Goal: Obtain resource: Download file/media

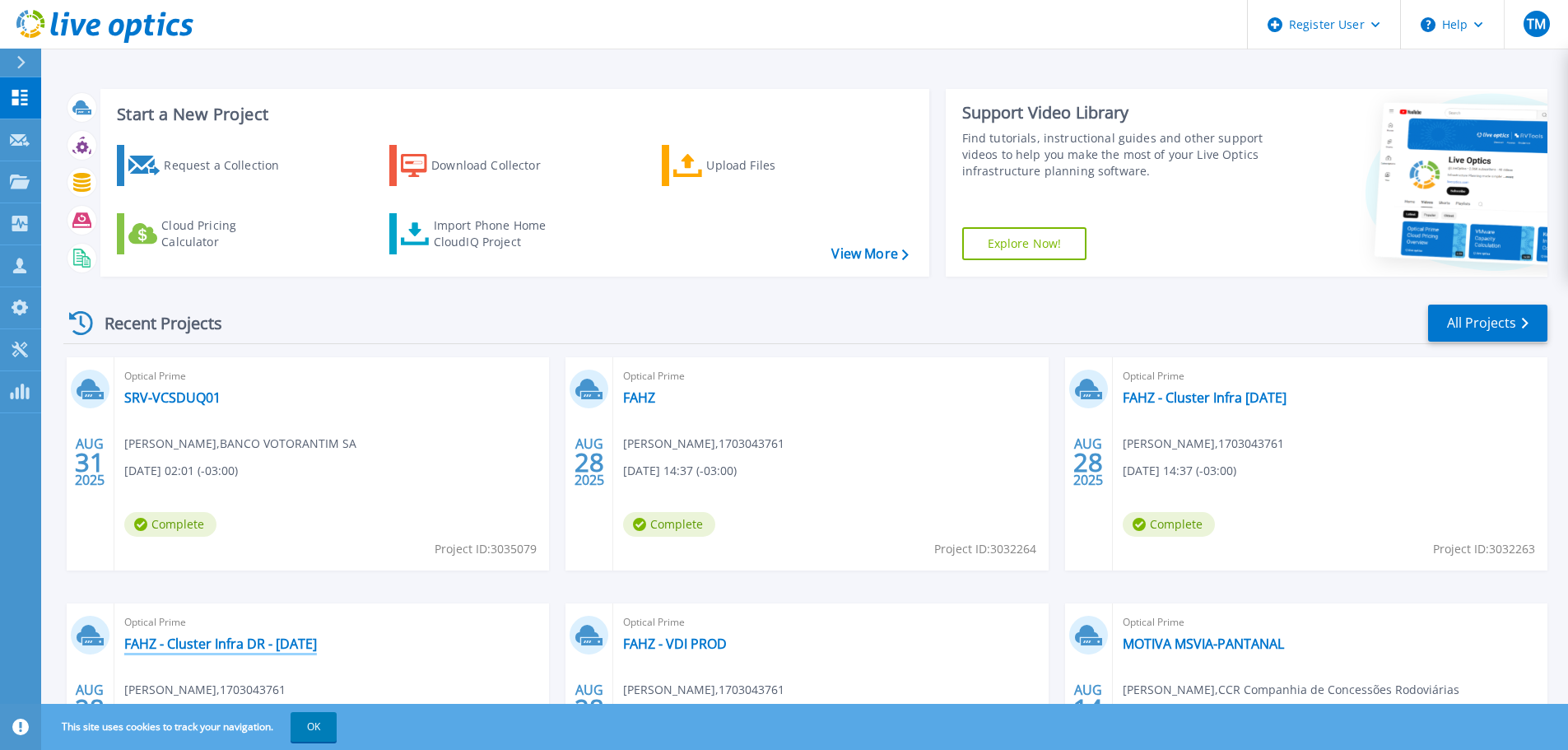
click at [285, 647] on link "FAHZ - Cluster Infra DR - [DATE]" at bounding box center [220, 644] width 192 height 17
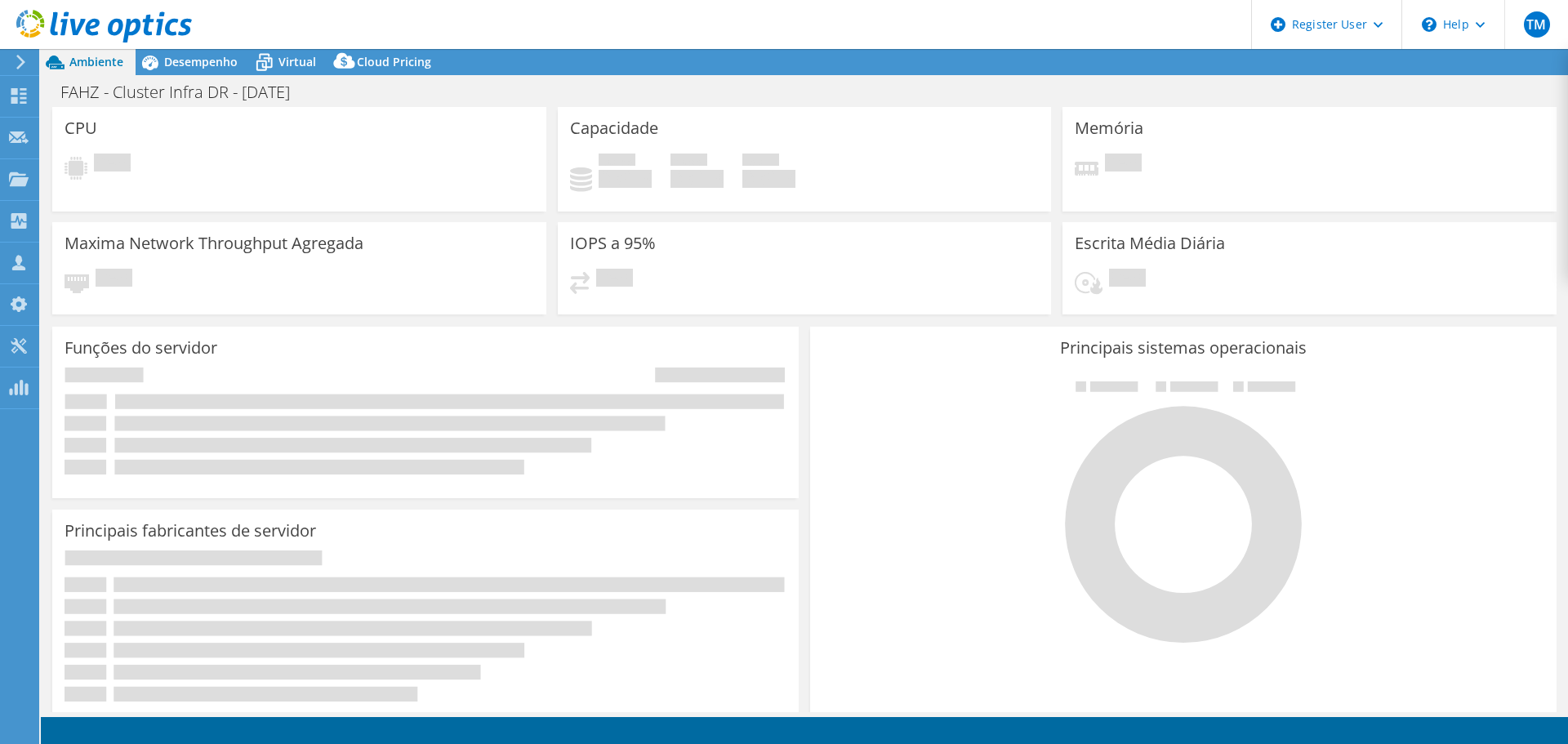
select select "USD"
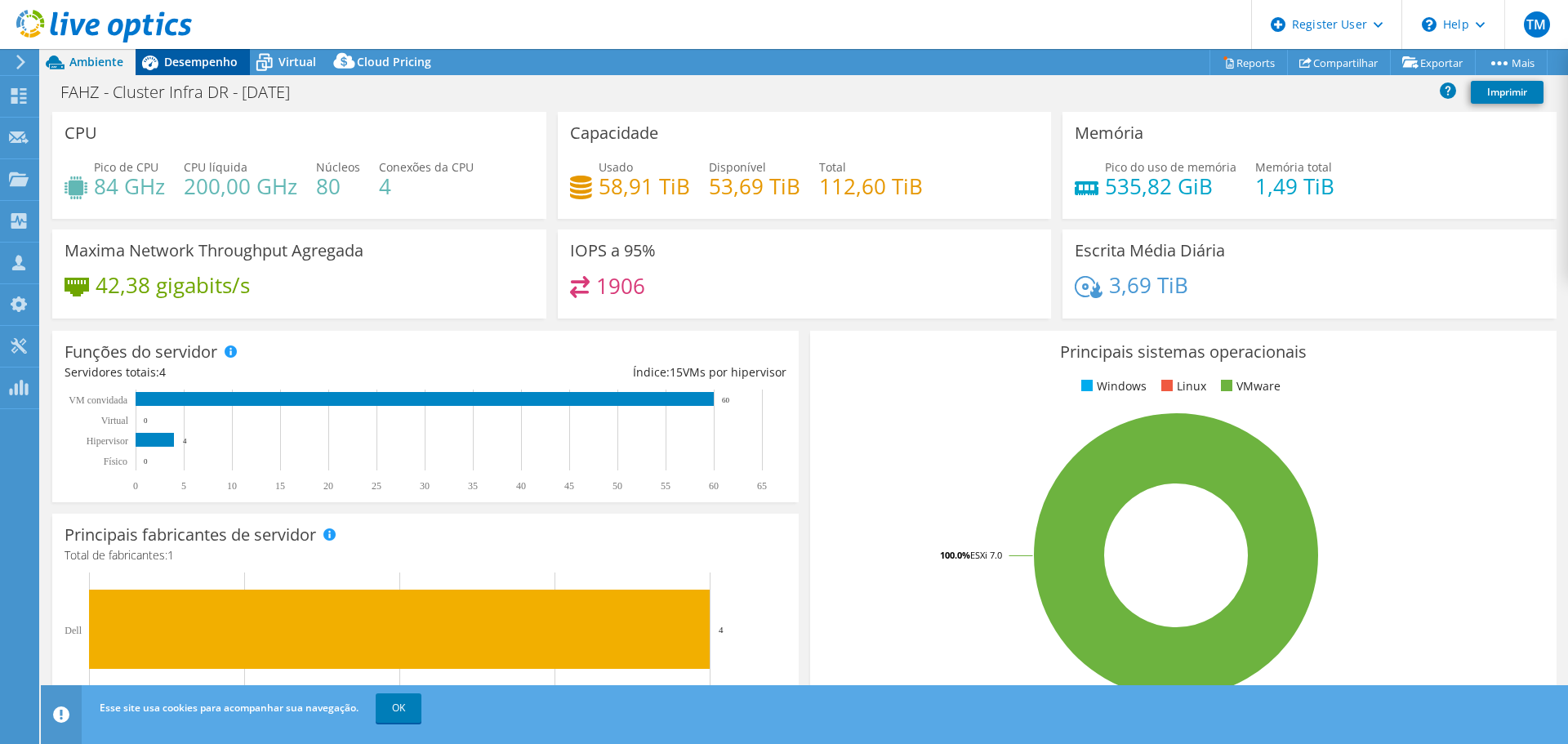
click at [209, 72] on div "Desempenho" at bounding box center [193, 62] width 114 height 27
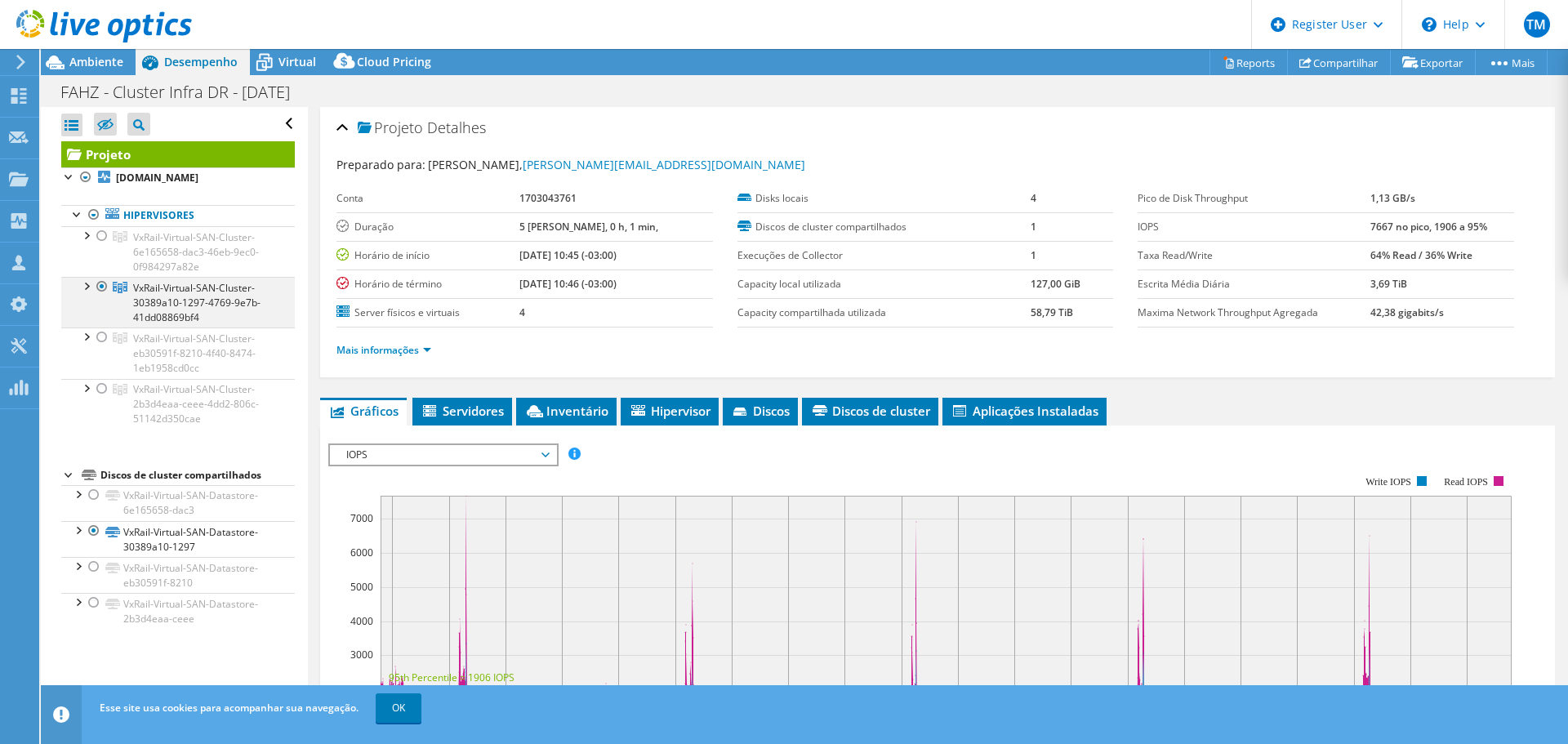
click at [85, 287] on div at bounding box center [85, 285] width 17 height 17
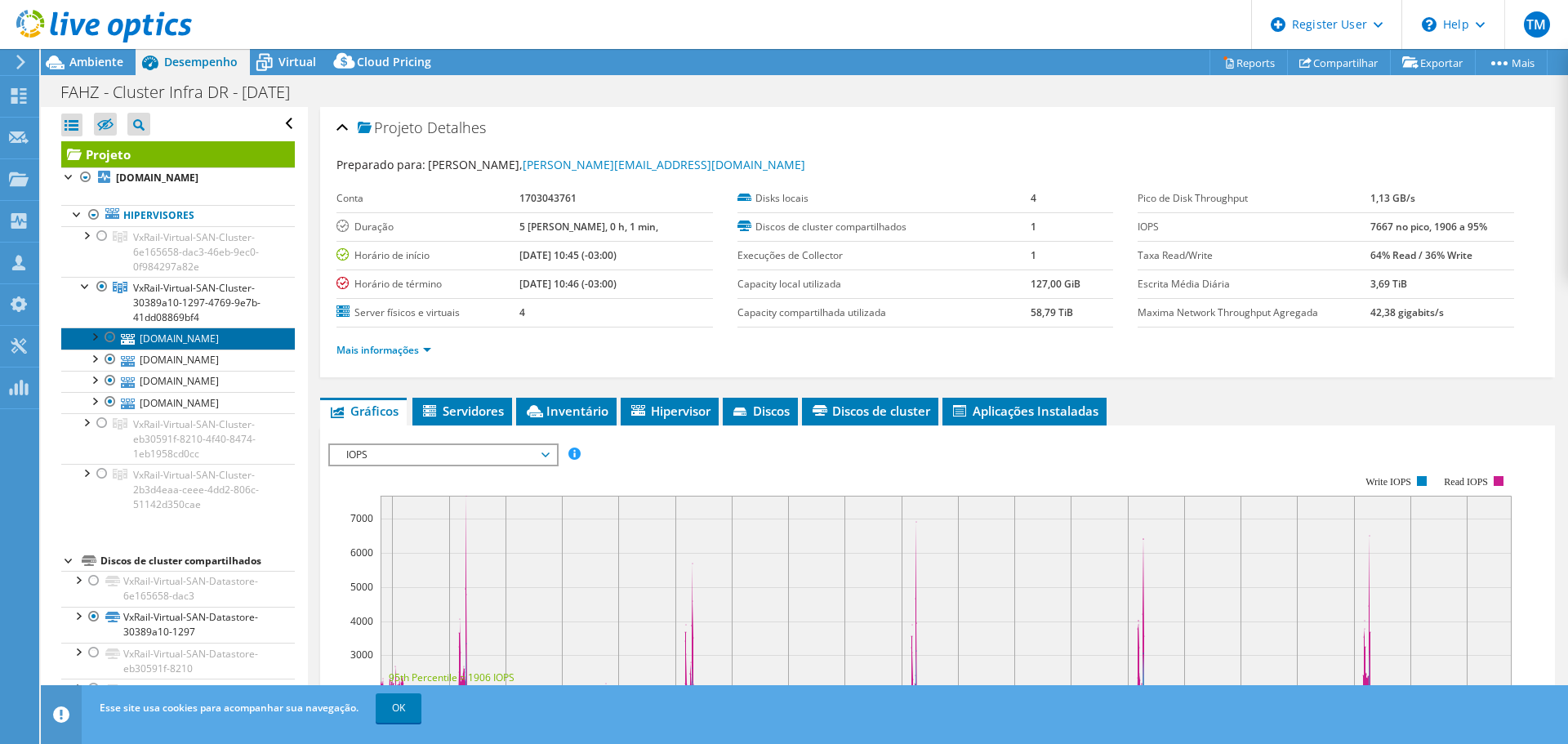
click at [188, 341] on link "esxivxdr02.fahz.com.br" at bounding box center [178, 338] width 234 height 22
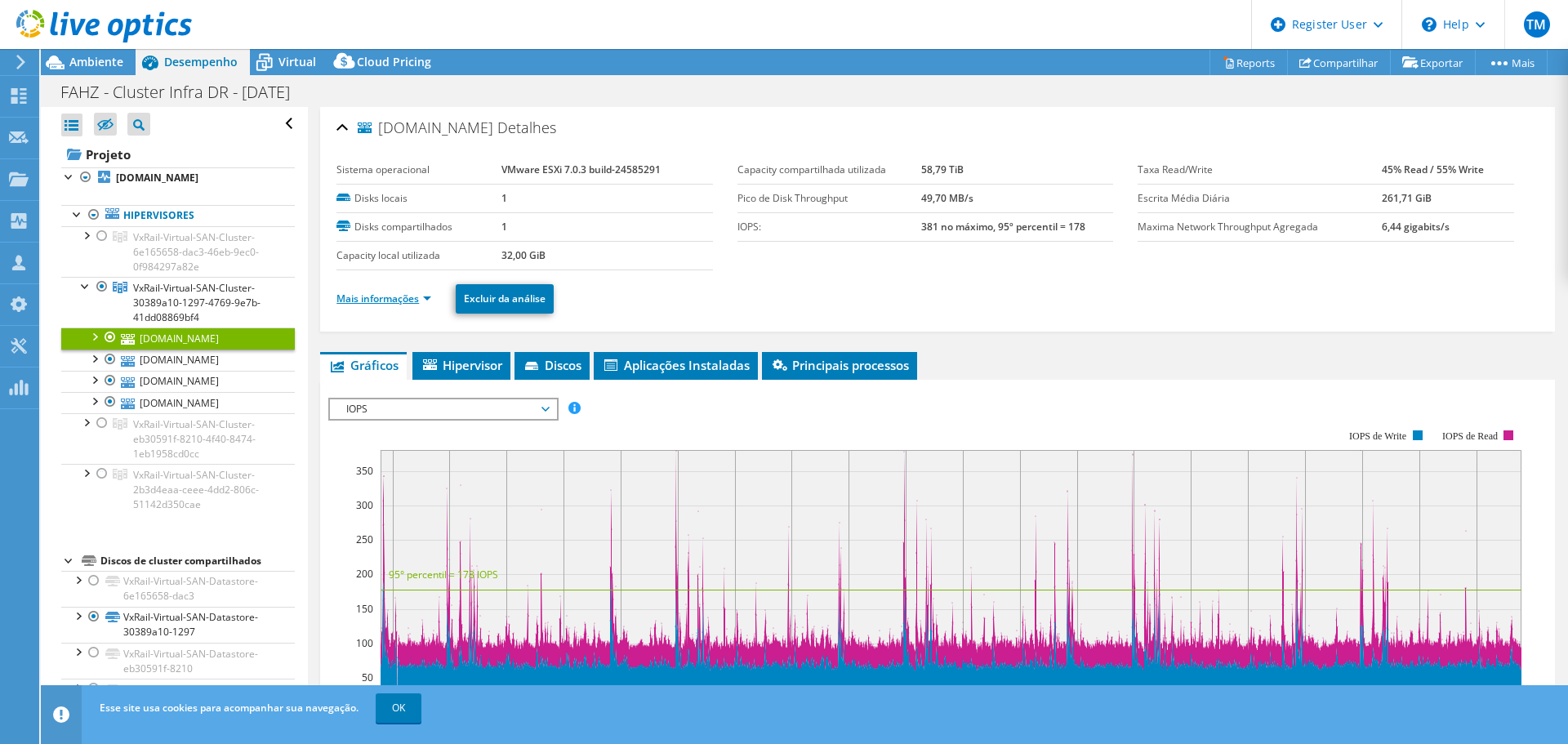
click at [376, 300] on link "Mais informações" at bounding box center [383, 299] width 94 height 14
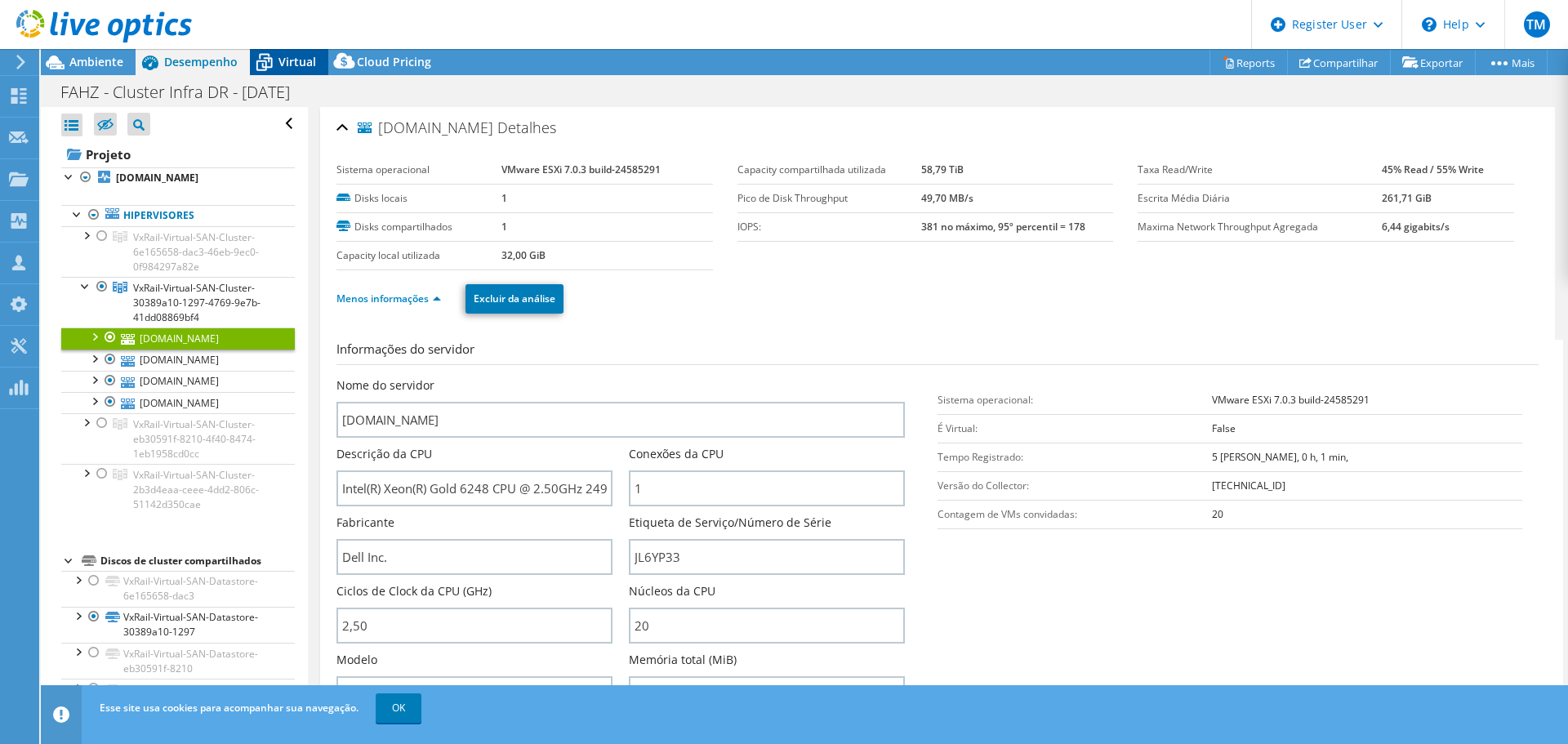
click at [298, 73] on div "Virtual" at bounding box center [289, 62] width 79 height 27
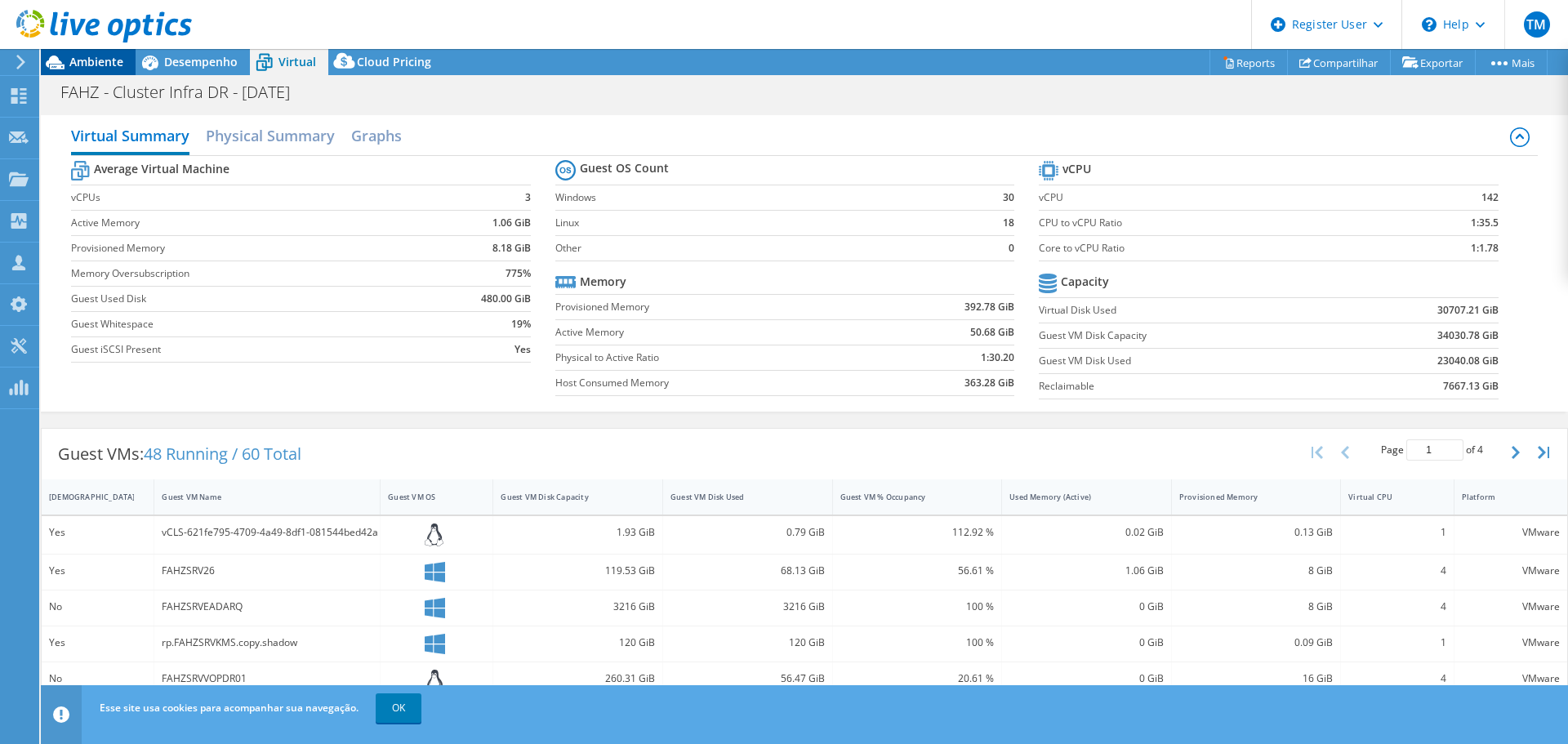
click at [83, 68] on span "Ambiente" at bounding box center [96, 62] width 54 height 16
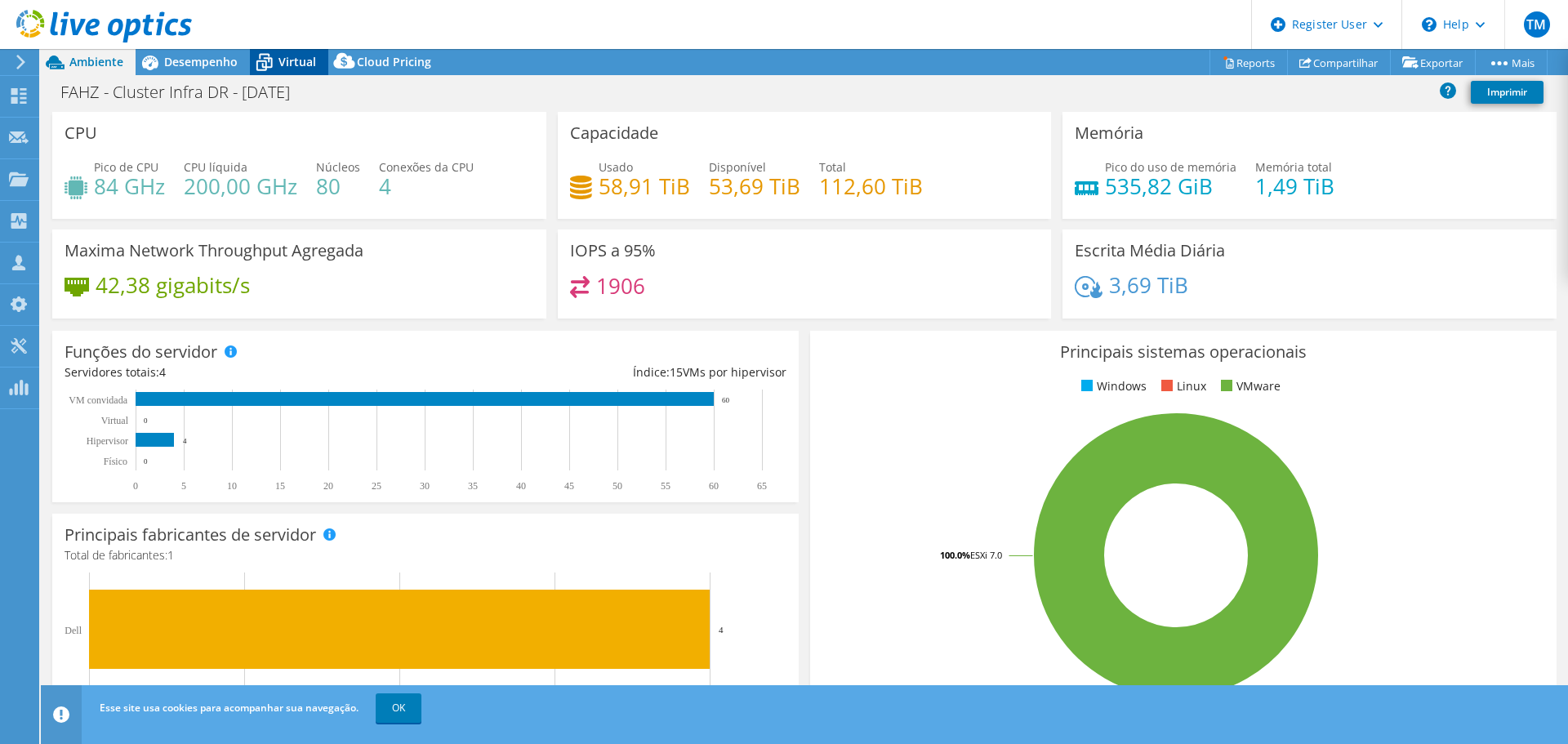
click at [275, 67] on icon at bounding box center [263, 62] width 28 height 29
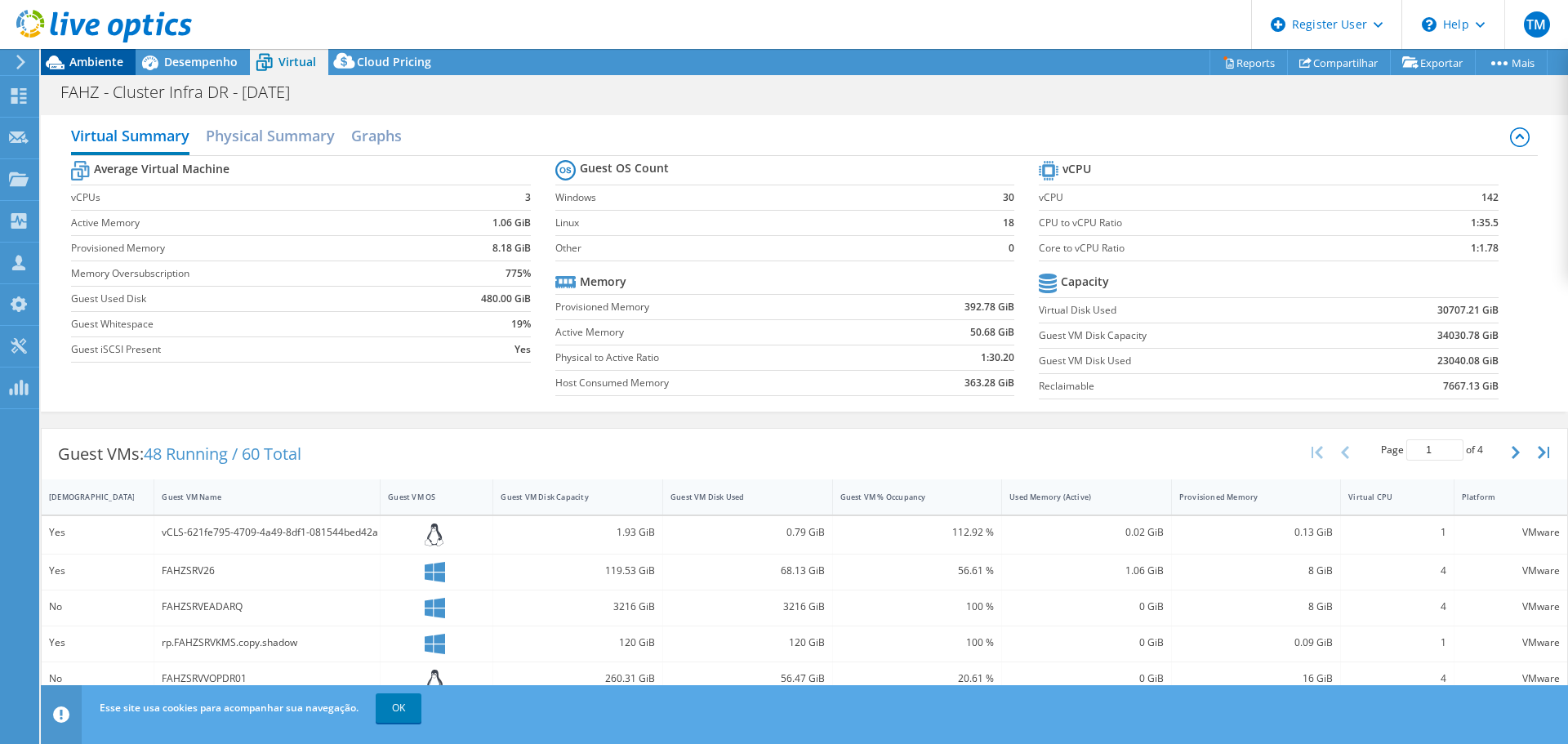
click at [92, 65] on span "Ambiente" at bounding box center [96, 62] width 54 height 16
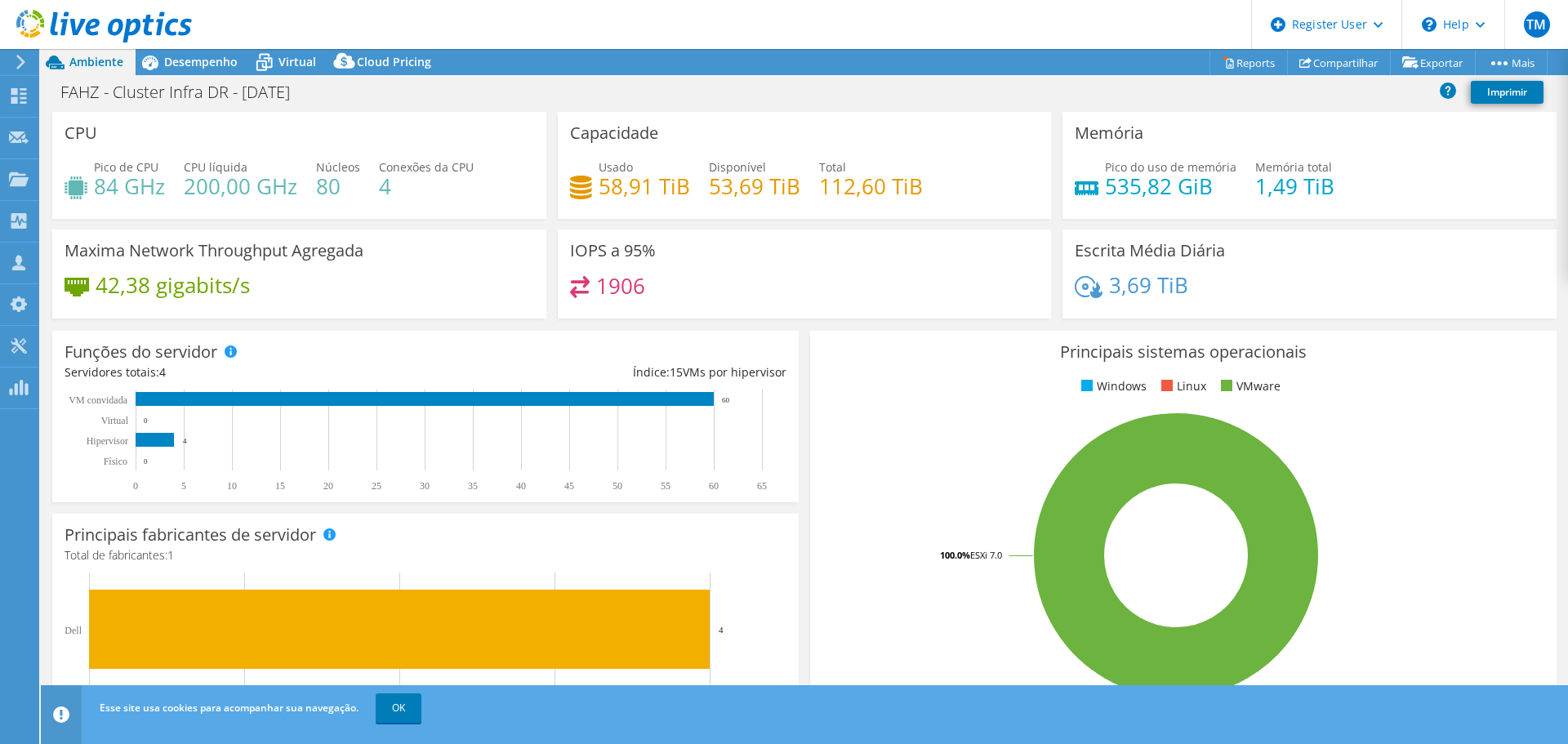
click at [146, 15] on icon at bounding box center [104, 27] width 176 height 33
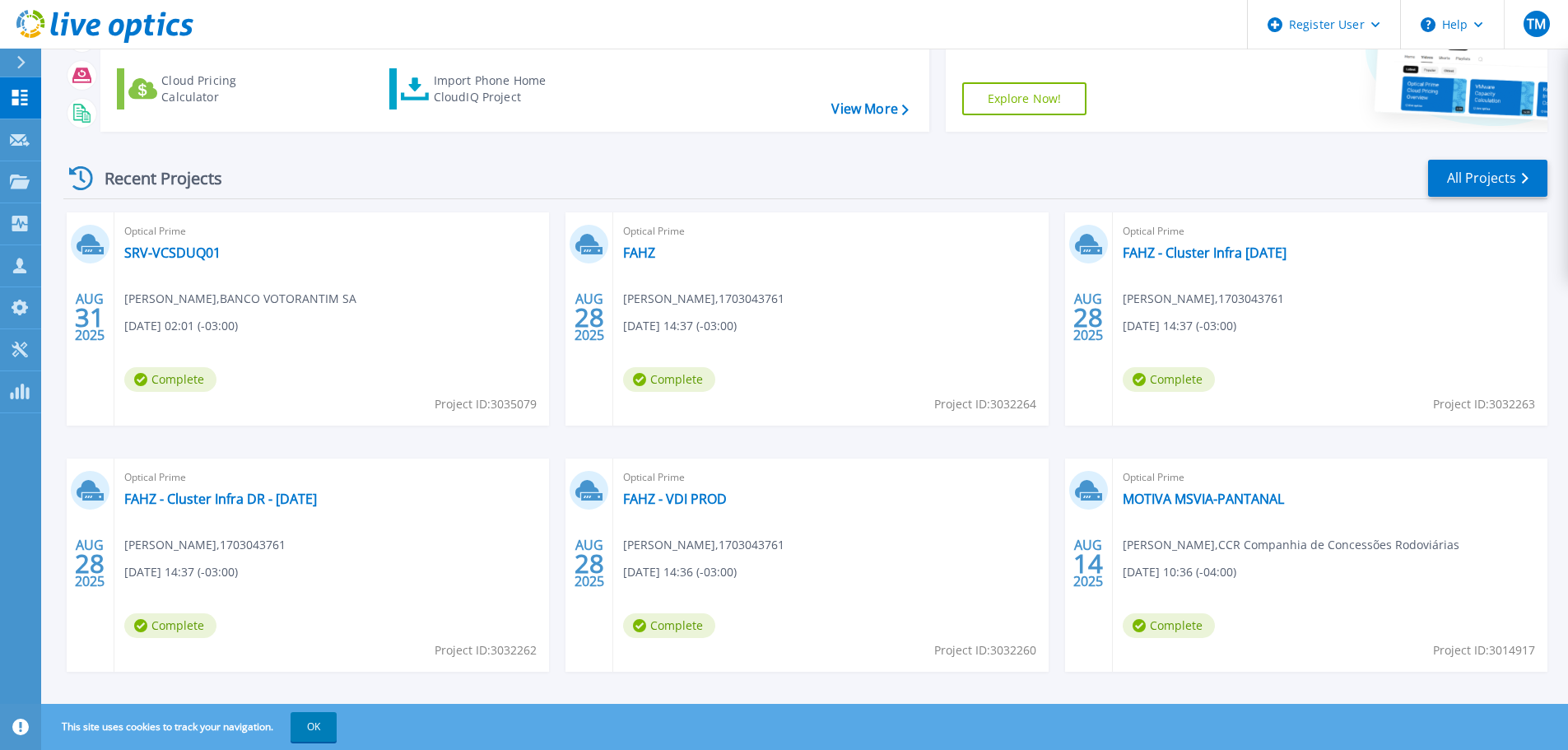
scroll to position [162, 0]
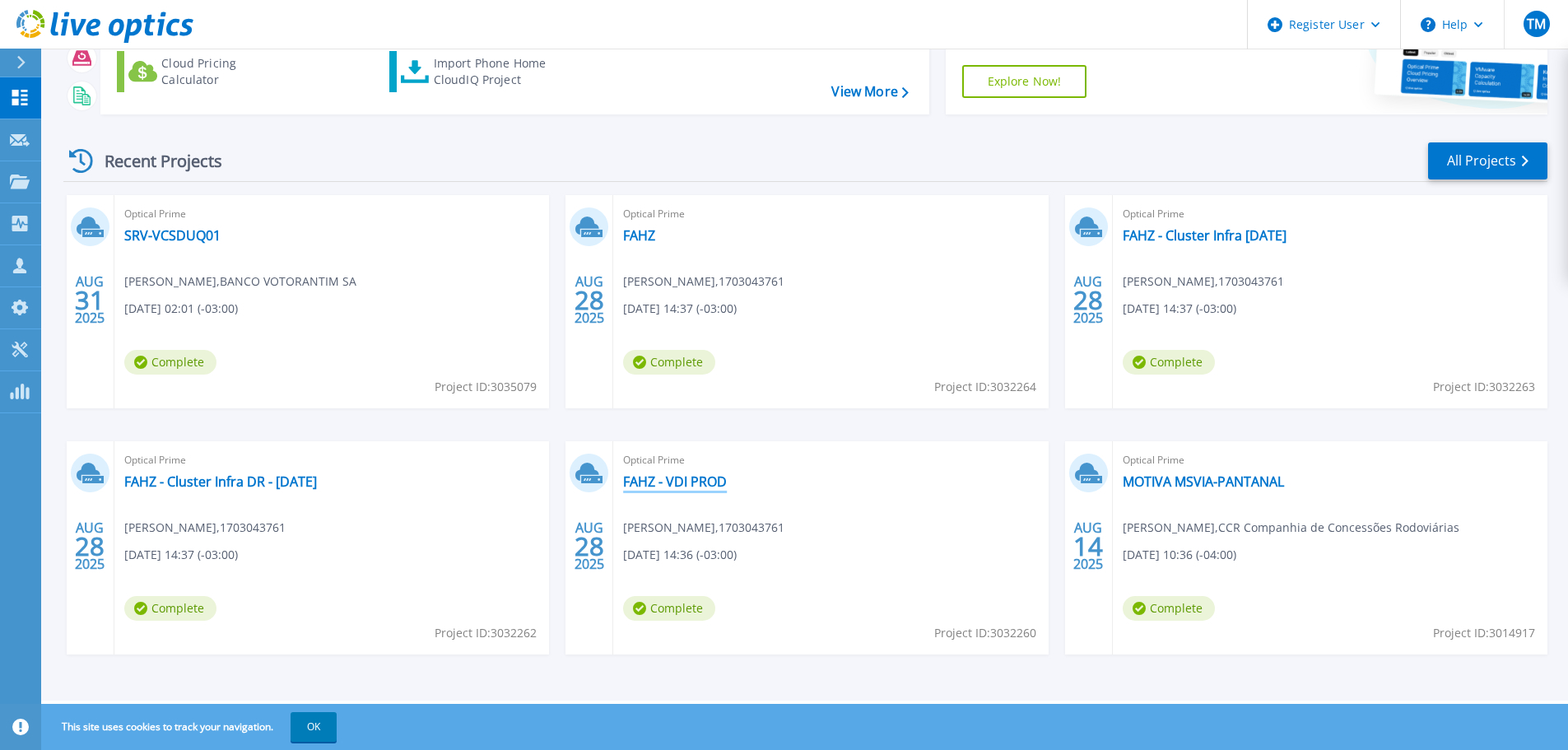
click at [685, 481] on link "FAHZ - VDI PROD" at bounding box center [675, 482] width 104 height 17
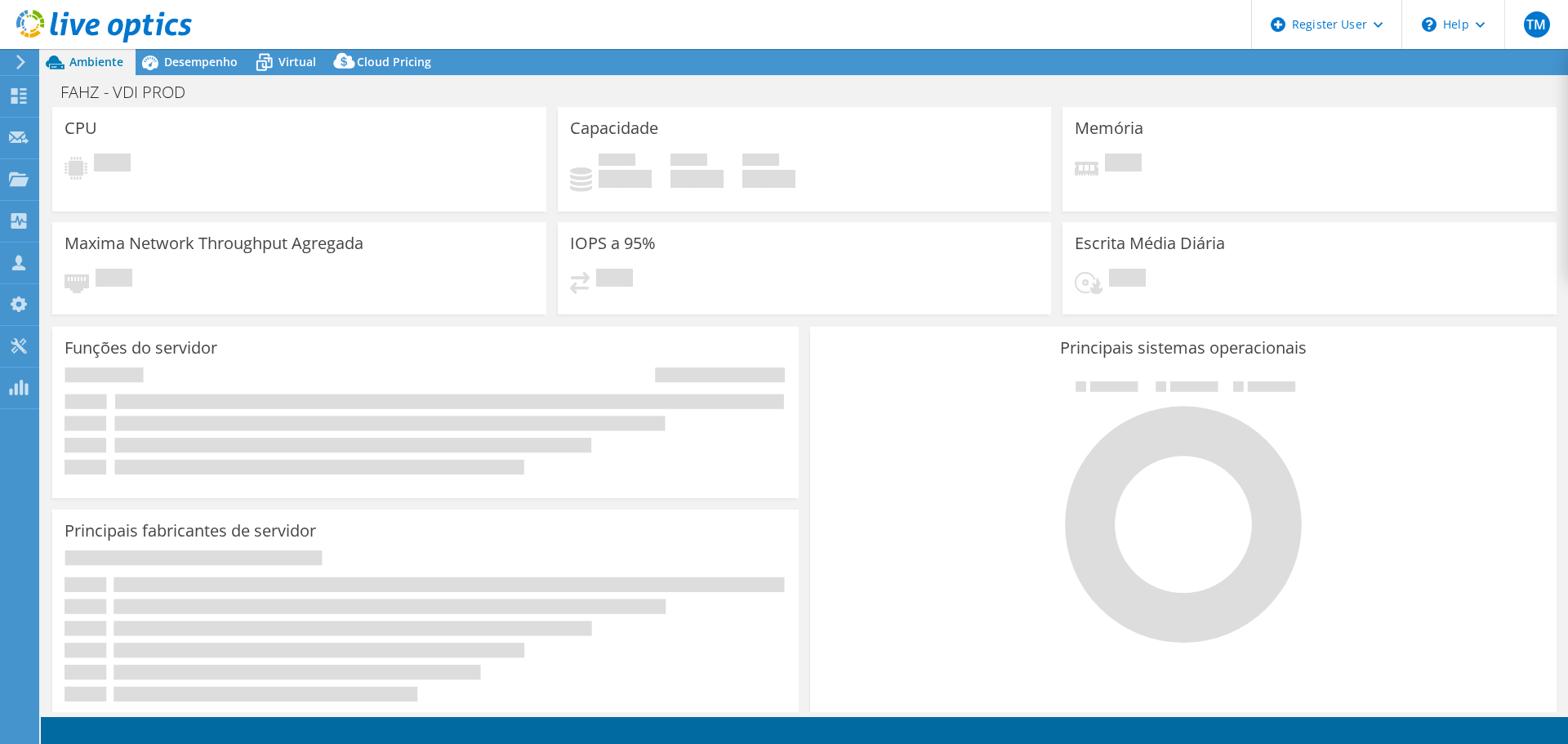
select select "USD"
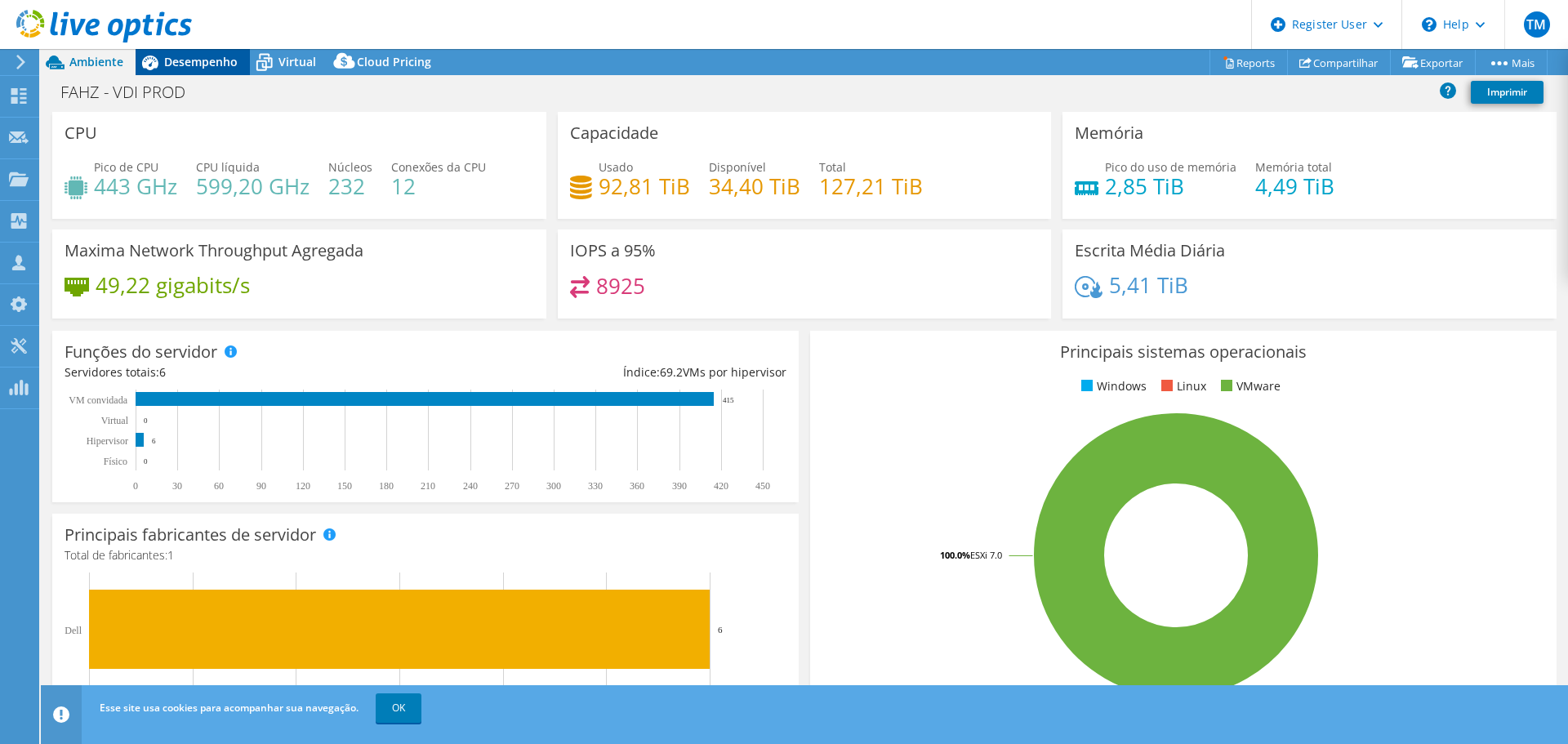
click at [197, 68] on span "Desempenho" at bounding box center [200, 62] width 74 height 16
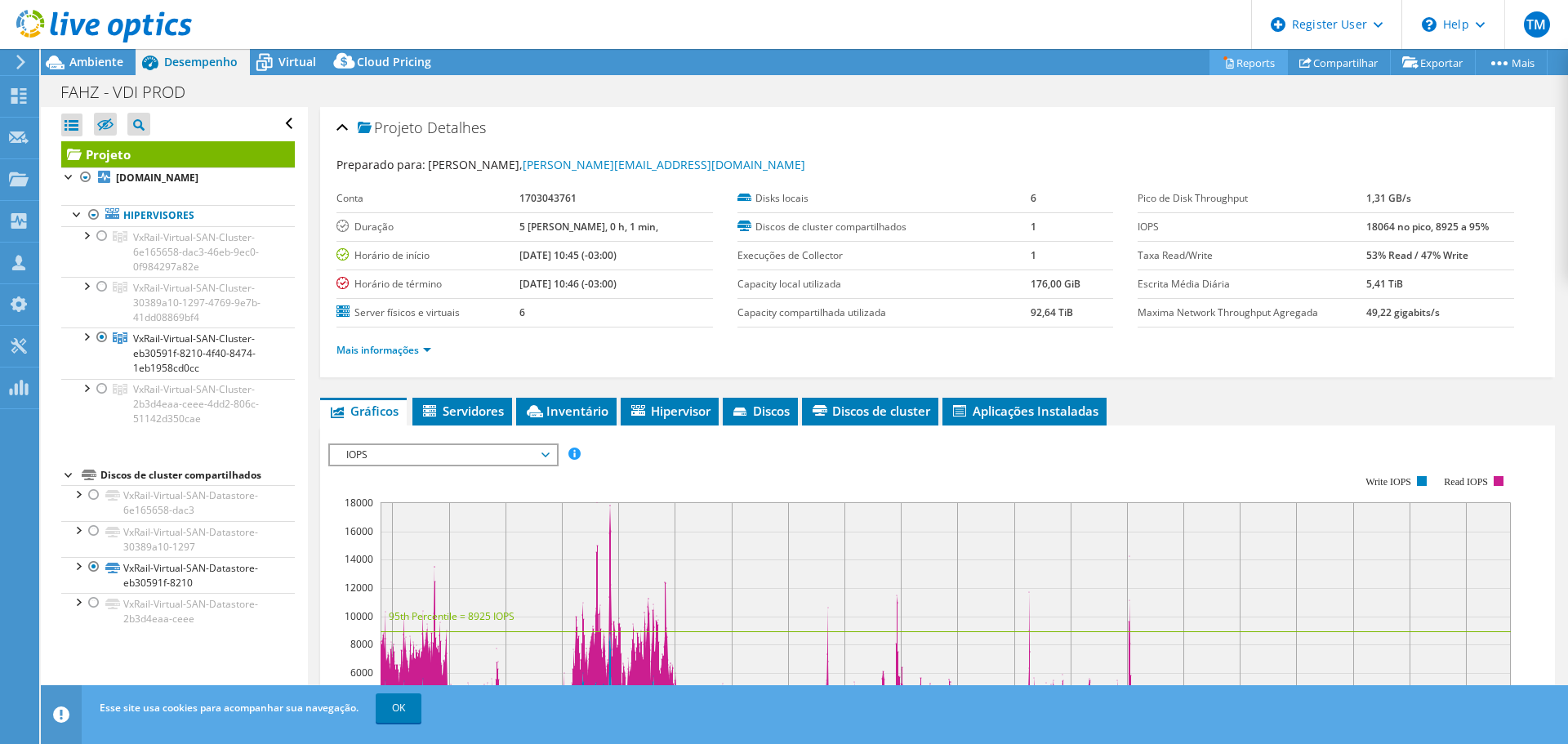
click at [1253, 56] on link "Reports" at bounding box center [1249, 63] width 79 height 26
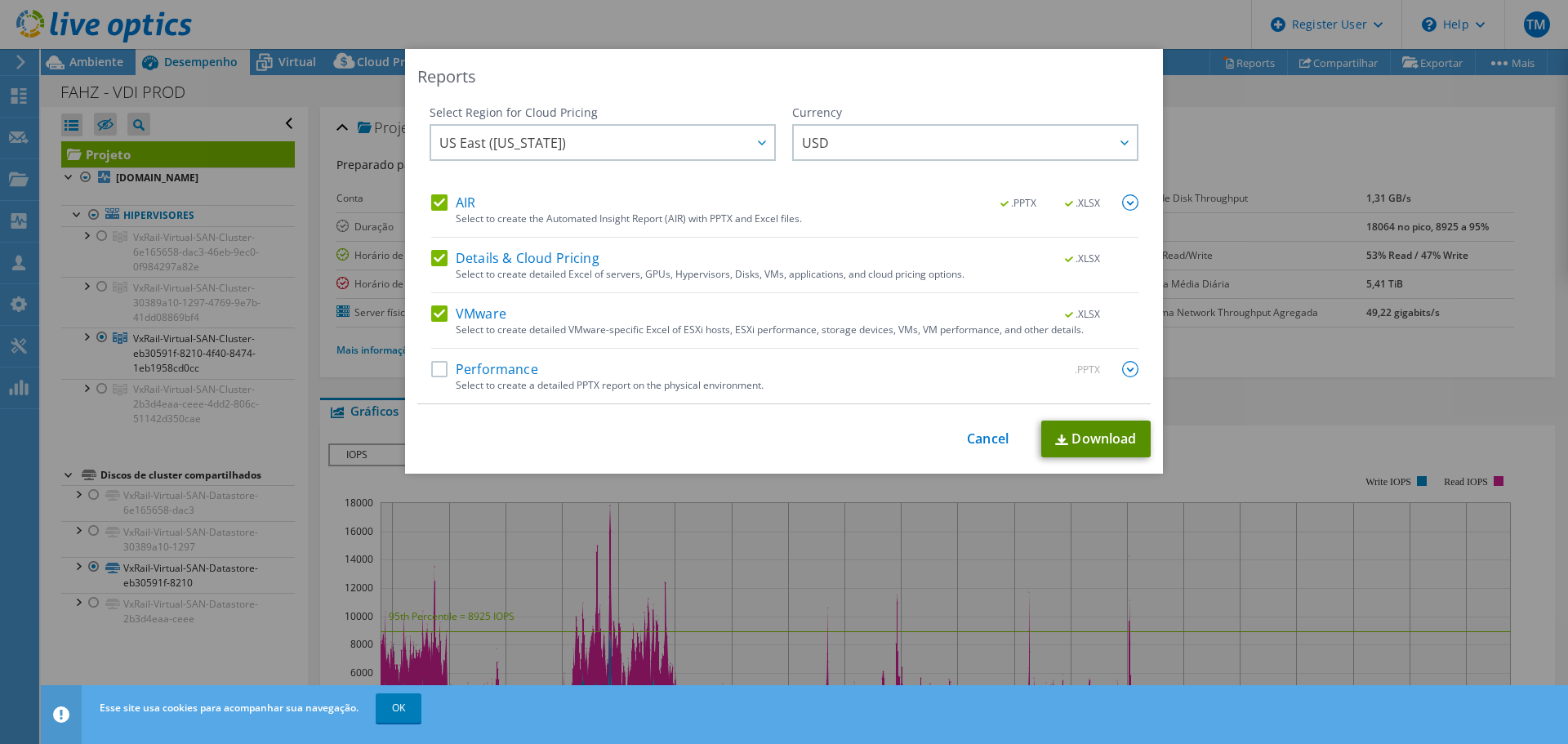
click at [1071, 441] on link "Download" at bounding box center [1095, 438] width 109 height 36
click at [978, 432] on link "Cancel" at bounding box center [987, 439] width 41 height 16
